Goal: Task Accomplishment & Management: Manage account settings

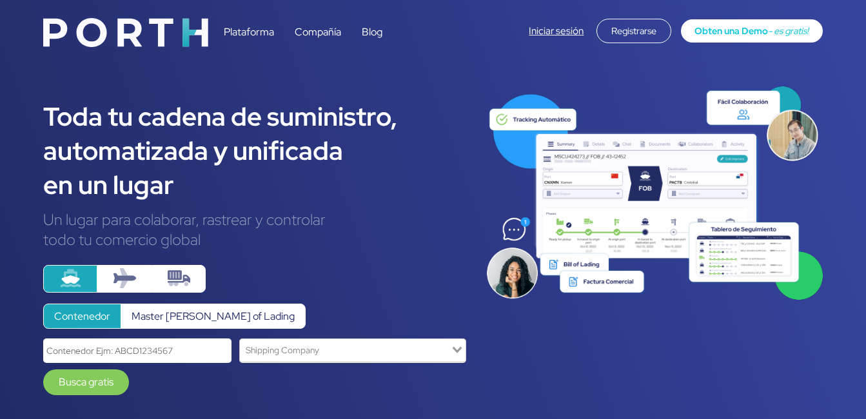
click at [559, 34] on link "Iniciar sesión" at bounding box center [556, 31] width 55 height 13
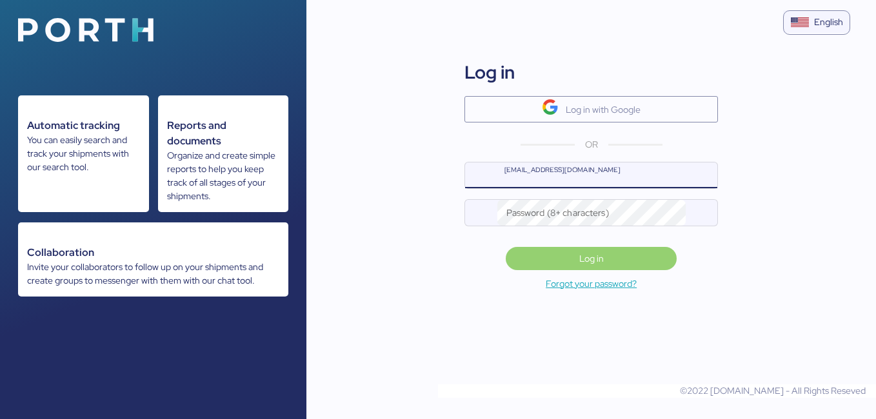
type input "[EMAIL_ADDRESS][DOMAIN_NAME]"
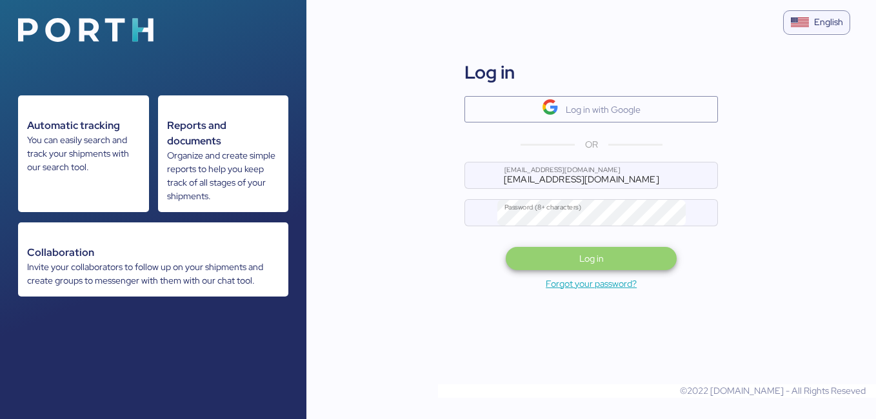
click at [606, 258] on span "Log in" at bounding box center [591, 259] width 150 height 18
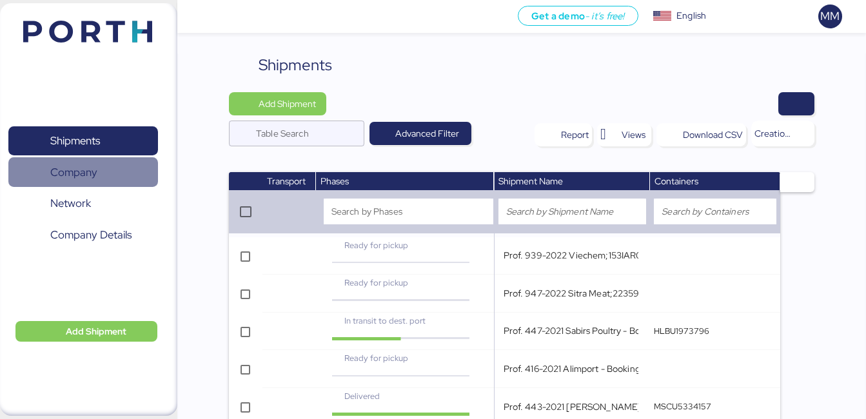
click at [94, 178] on span "Company" at bounding box center [73, 172] width 47 height 19
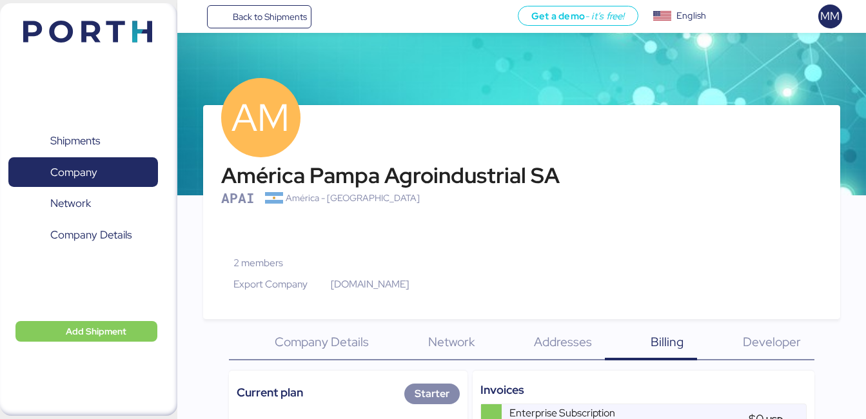
scroll to position [43, 0]
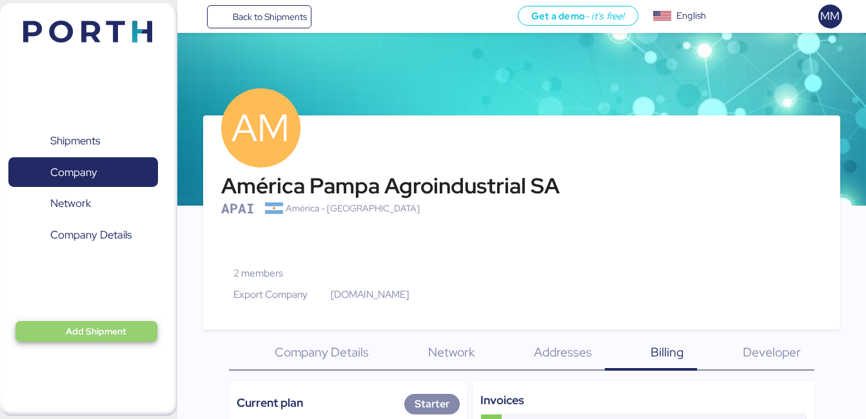
click at [90, 332] on span "Add Shipment" at bounding box center [96, 331] width 61 height 15
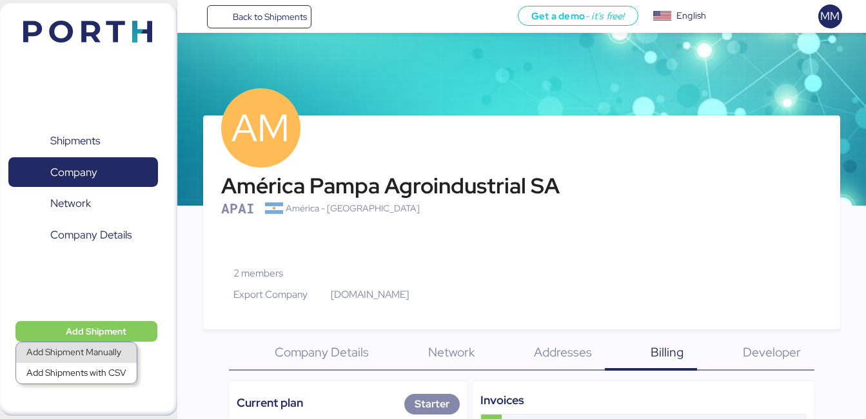
click at [94, 359] on div "Add Shipment Manually" at bounding box center [76, 353] width 100 height 18
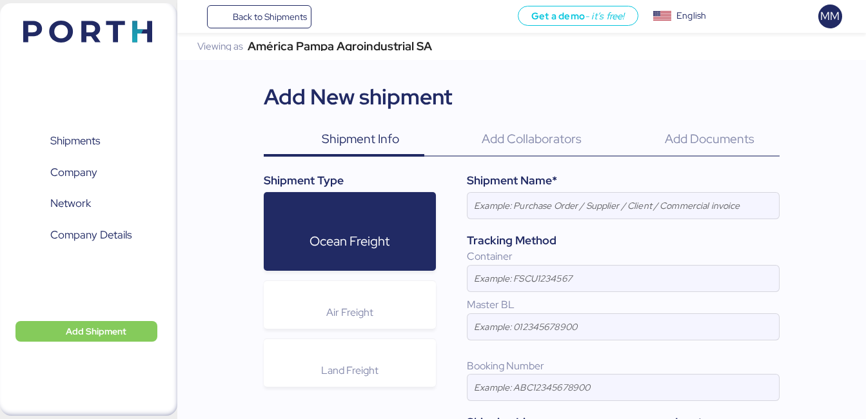
click at [557, 145] on span "Add Collaborators" at bounding box center [532, 138] width 100 height 17
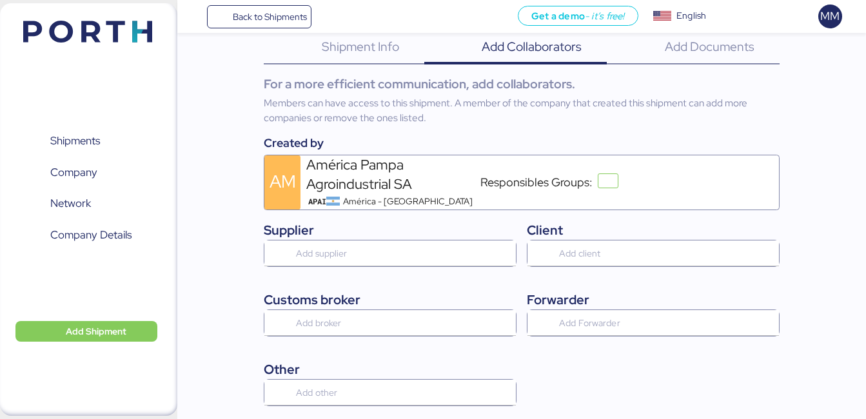
scroll to position [94, 0]
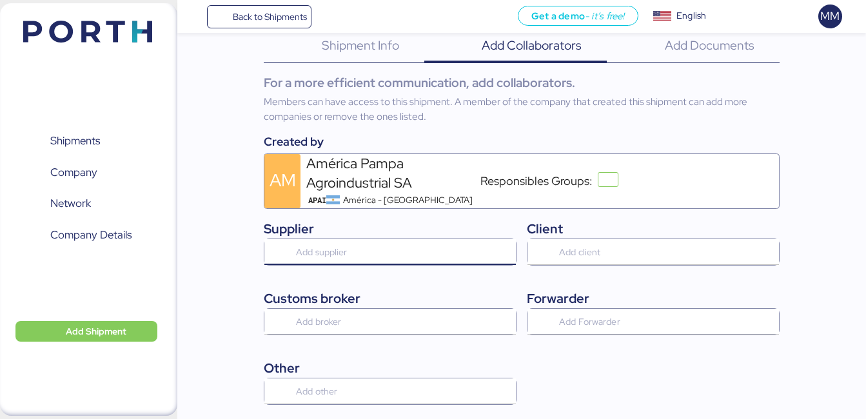
click at [423, 252] on input "search" at bounding box center [405, 252] width 223 height 15
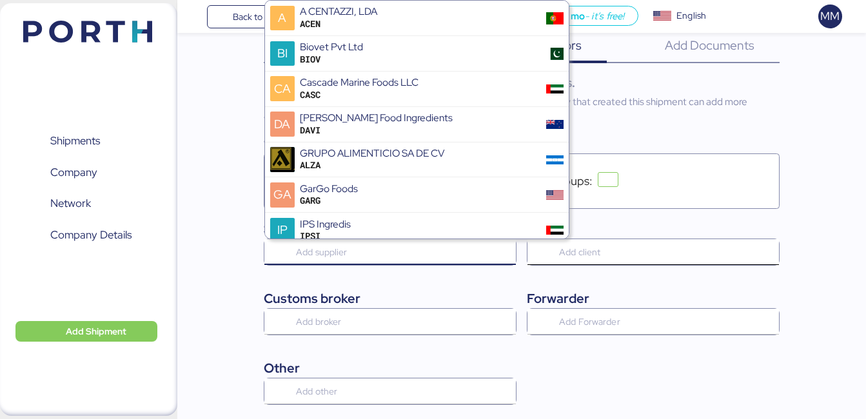
click at [610, 255] on input "search" at bounding box center [668, 252] width 223 height 15
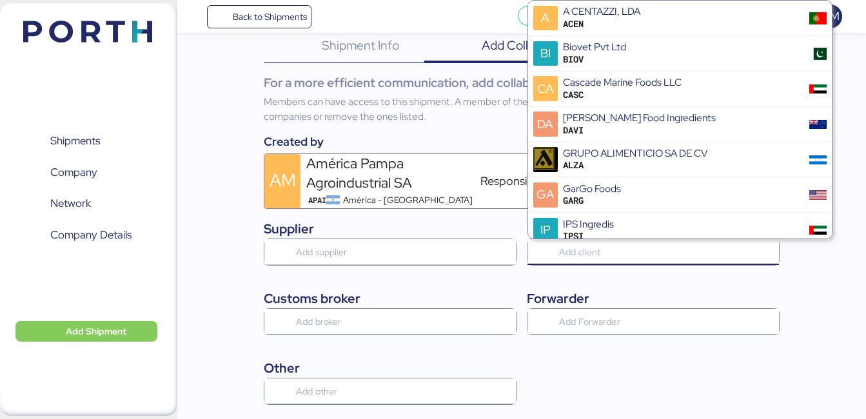
click at [828, 284] on div "América Pampa Agroindustrial SA Viewing as [GEOGRAPHIC_DATA] Agroindustrial SA …" at bounding box center [521, 204] width 689 height 530
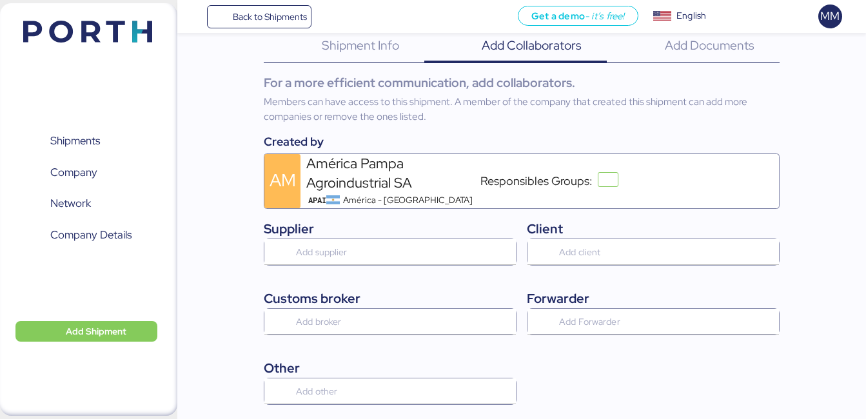
click at [697, 41] on span "Add Documents" at bounding box center [710, 45] width 90 height 17
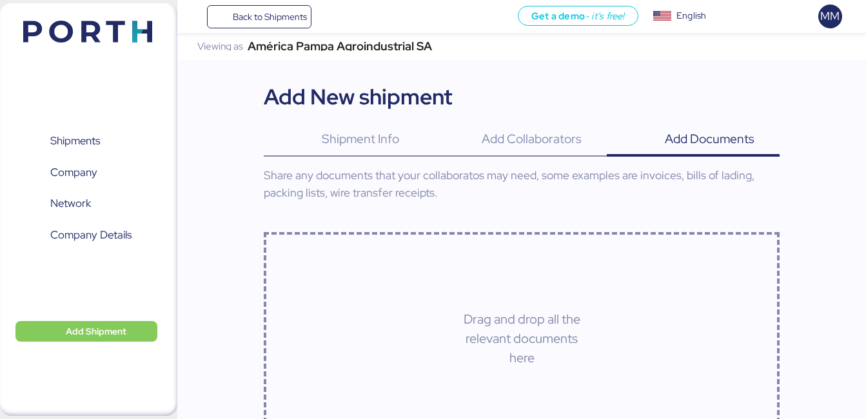
click at [372, 141] on span "Shipment Info" at bounding box center [360, 138] width 77 height 17
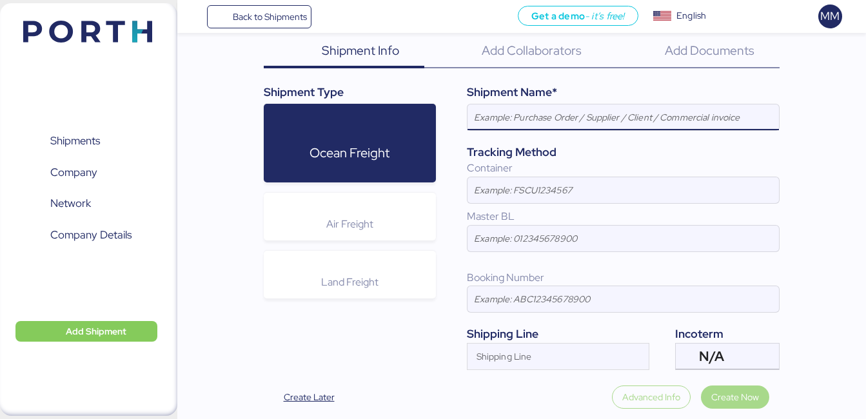
scroll to position [89, 0]
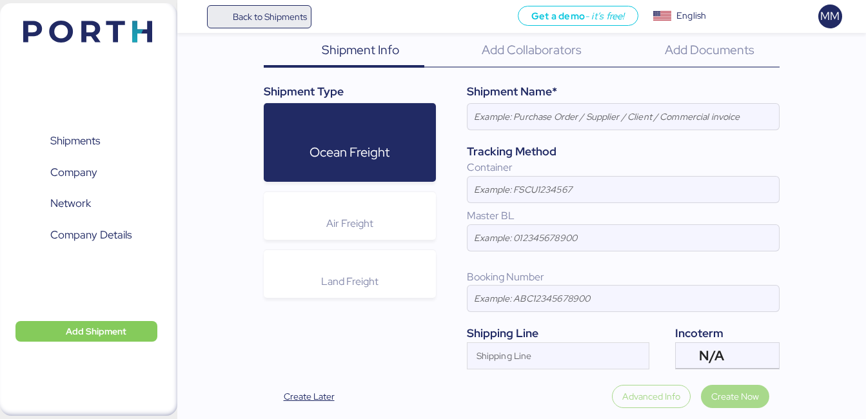
click at [261, 18] on span "Back to Shipments" at bounding box center [270, 16] width 74 height 15
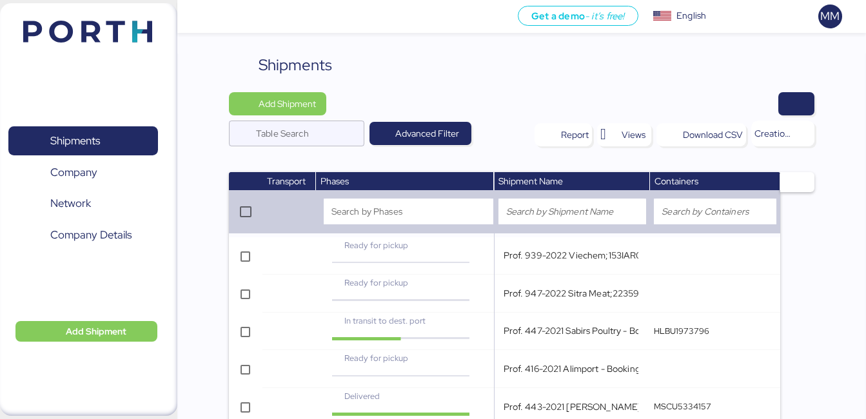
click at [691, 21] on div "English" at bounding box center [692, 16] width 30 height 14
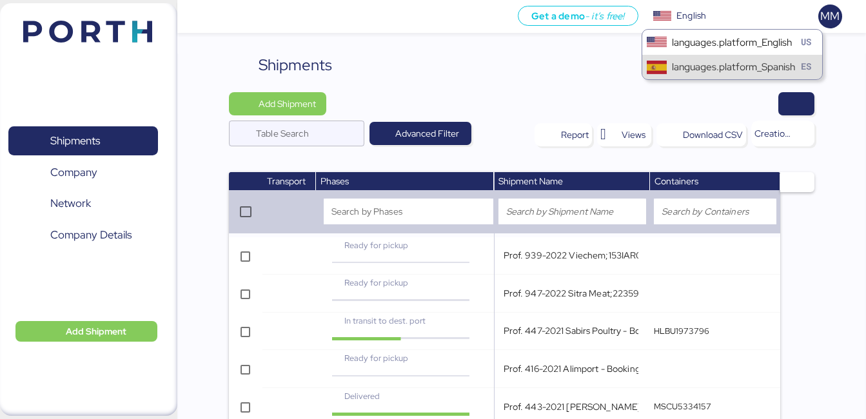
click at [702, 66] on div "languages.platform_Spanish" at bounding box center [733, 66] width 123 height 15
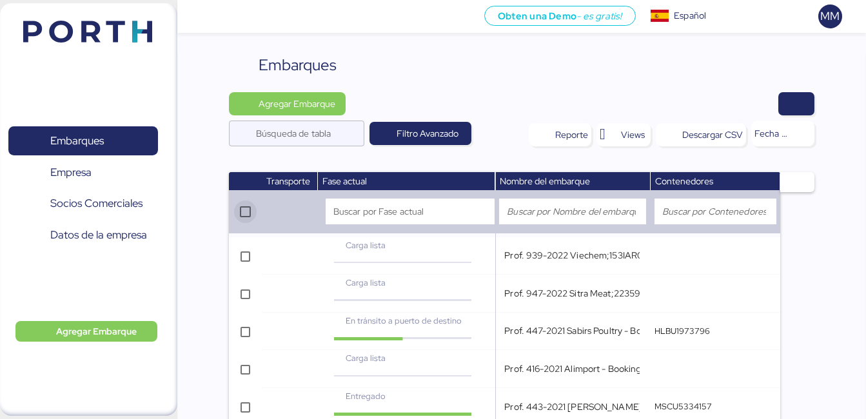
click at [247, 214] on icon at bounding box center [245, 212] width 9 height 9
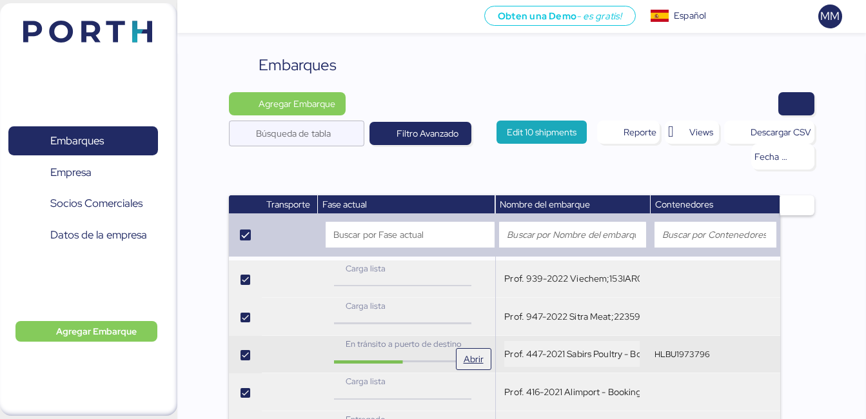
click at [401, 354] on div "En tránsito a puerto de destino" at bounding box center [403, 349] width 161 height 23
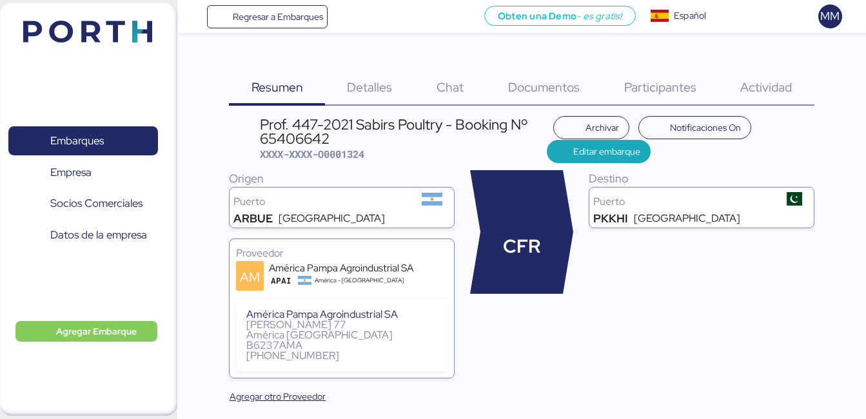
click at [388, 79] on span "Detalles" at bounding box center [369, 87] width 45 height 17
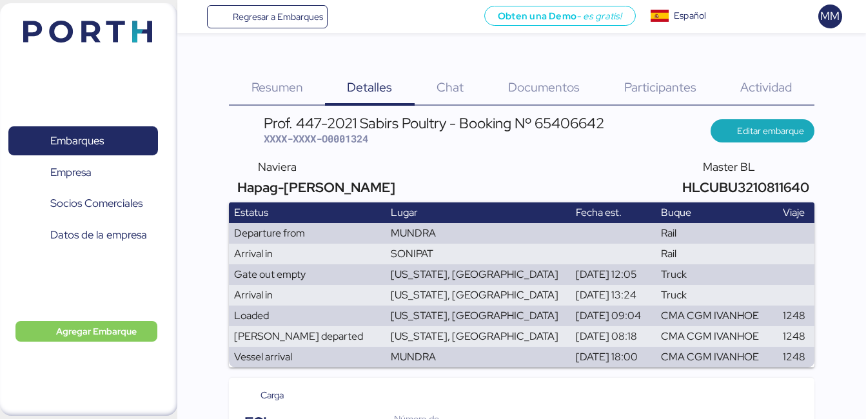
click at [454, 79] on span "Chat" at bounding box center [450, 87] width 27 height 17
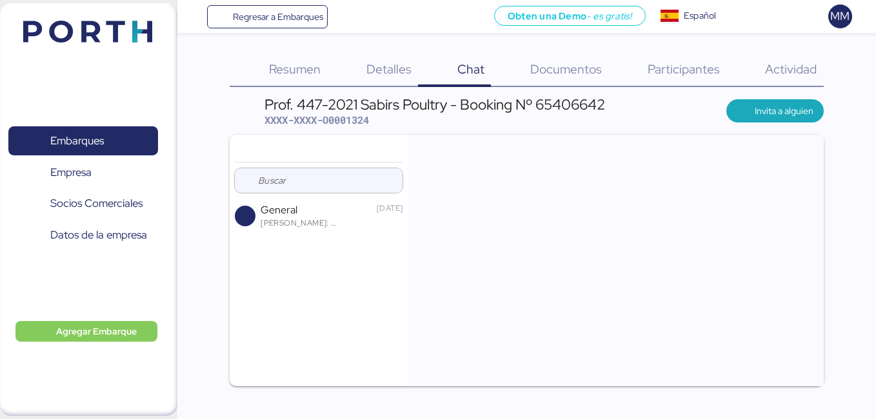
click at [572, 79] on div "Documentos 0" at bounding box center [549, 71] width 117 height 34
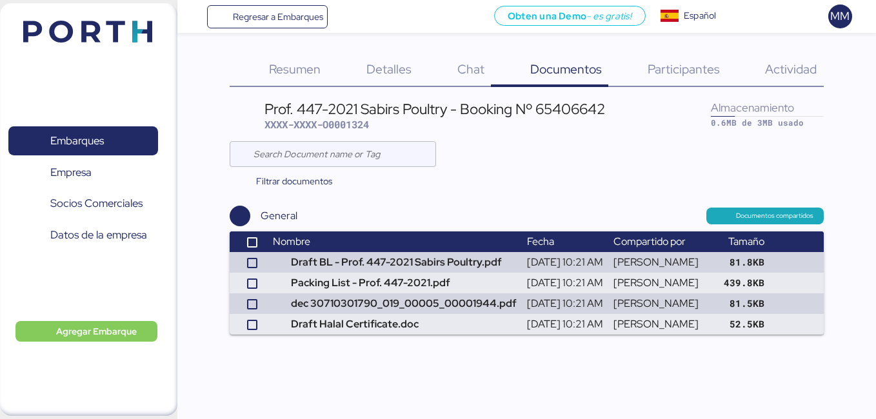
click at [656, 59] on div "Participantes 0" at bounding box center [667, 71] width 118 height 34
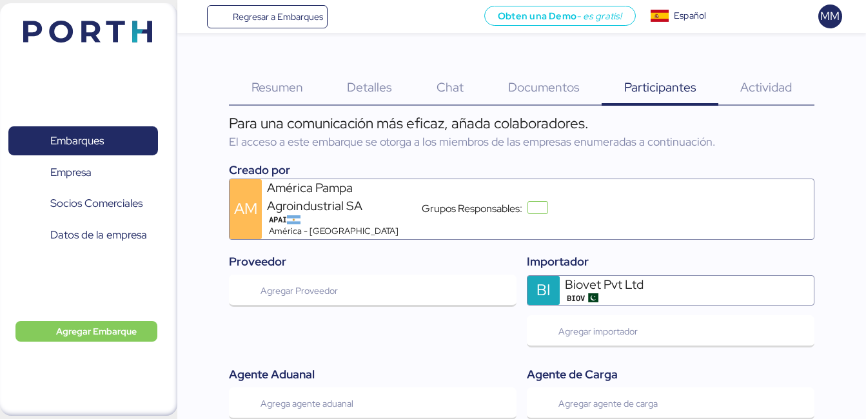
click at [774, 79] on span "Actividad" at bounding box center [767, 87] width 52 height 17
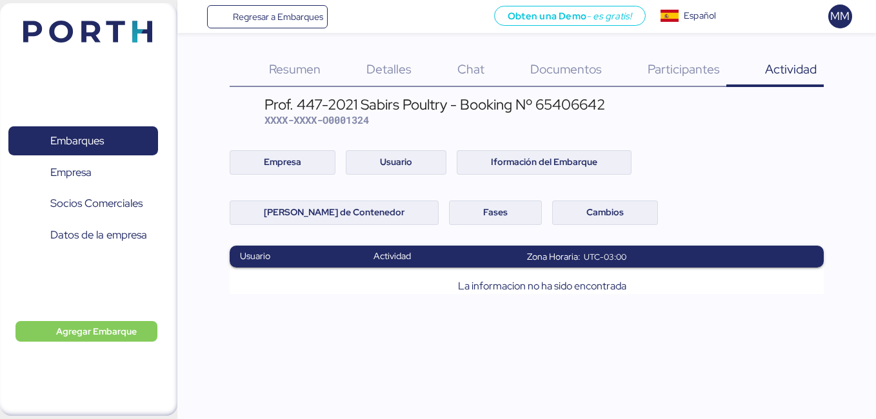
click at [274, 74] on span "Resumen" at bounding box center [295, 69] width 52 height 17
